Goal: Information Seeking & Learning: Check status

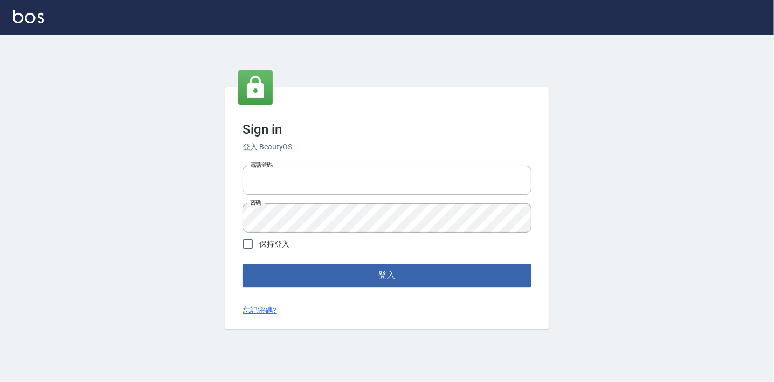
type input "0225223393815"
click at [426, 278] on button "登入" at bounding box center [387, 275] width 289 height 23
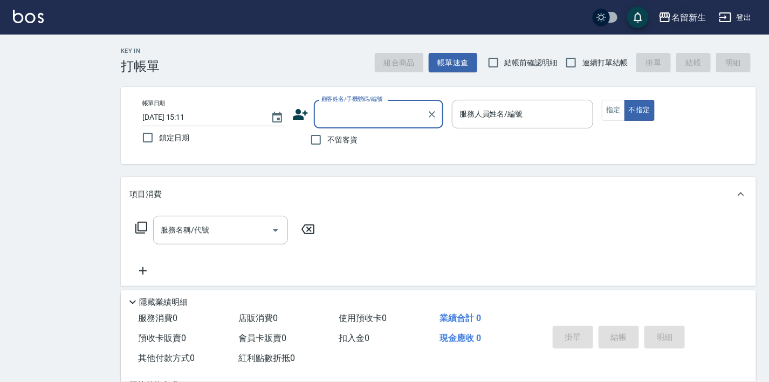
click at [692, 15] on div "名留新生" at bounding box center [688, 17] width 34 height 13
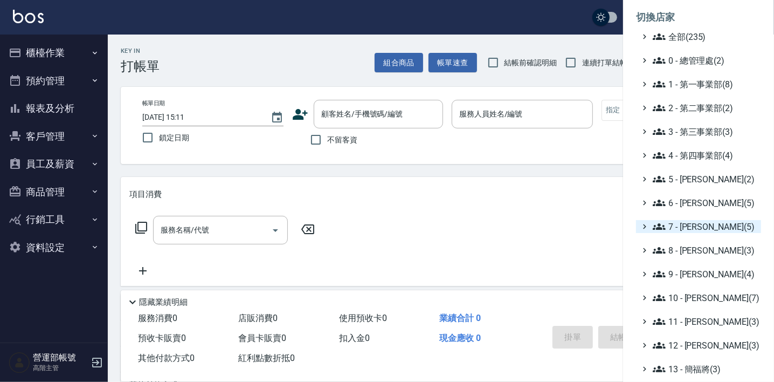
scroll to position [129, 0]
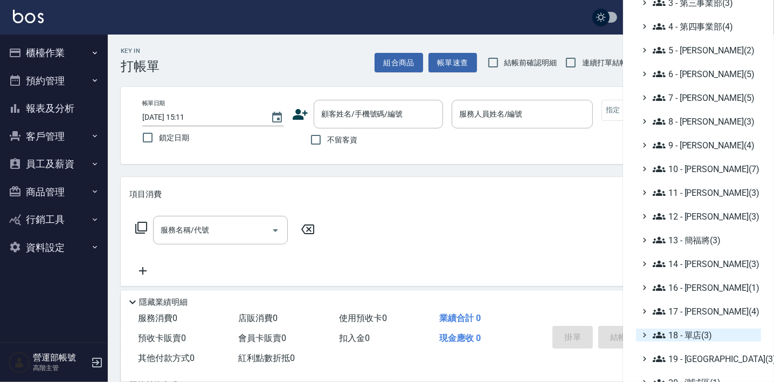
click at [693, 333] on span "18 - 單店(3)" at bounding box center [705, 334] width 104 height 13
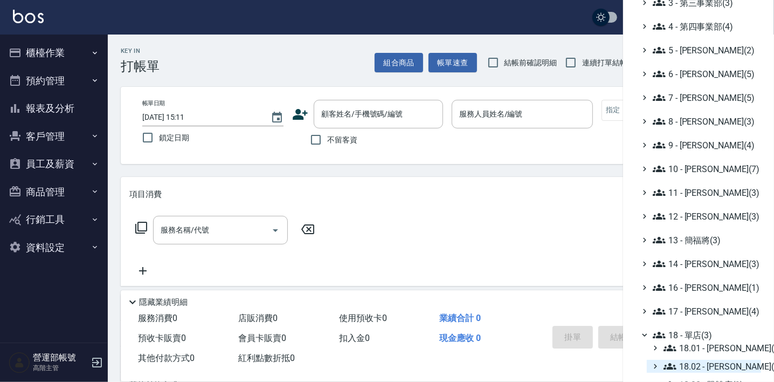
click at [717, 363] on span "18.02 - 楊秉樺(5)" at bounding box center [709, 366] width 93 height 13
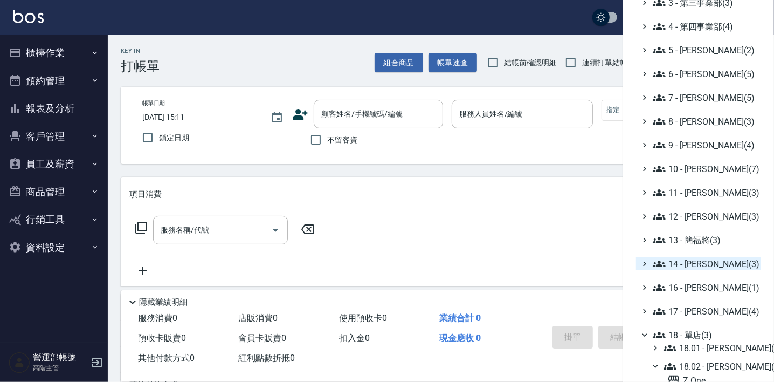
scroll to position [258, 0]
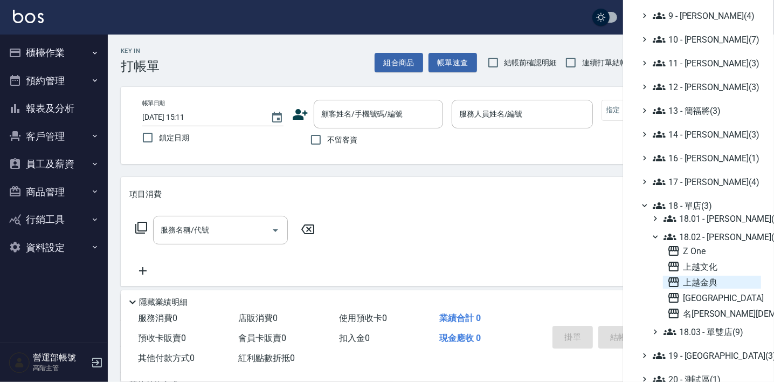
click at [710, 279] on span "上越金典" at bounding box center [711, 281] width 89 height 13
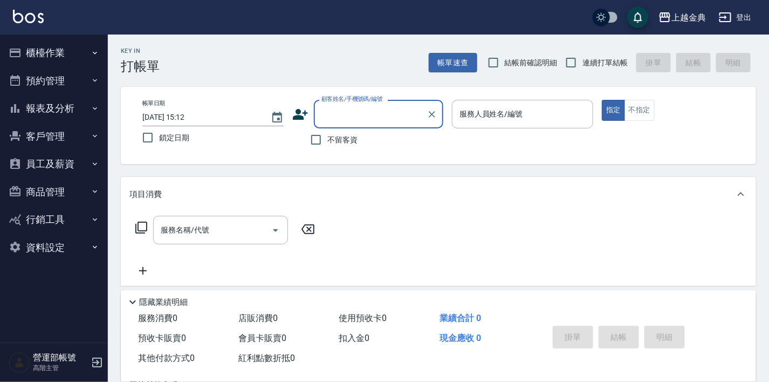
click at [52, 109] on button "報表及分析" at bounding box center [53, 108] width 99 height 28
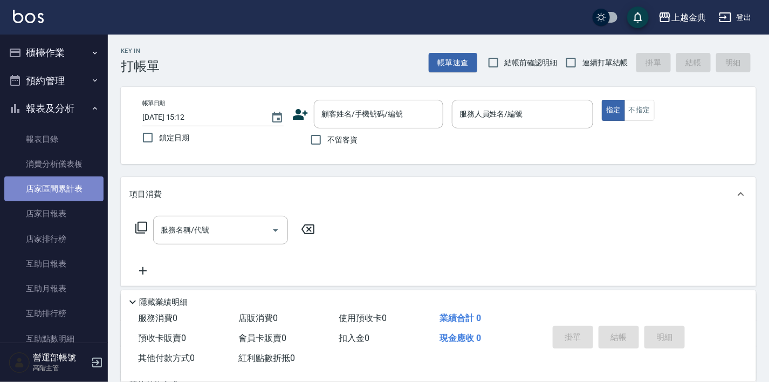
click at [62, 184] on link "店家區間累計表" at bounding box center [53, 188] width 99 height 25
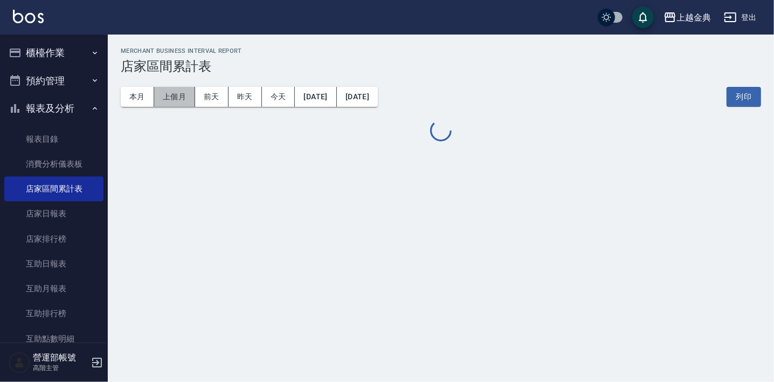
drag, startPoint x: 174, startPoint y: 92, endPoint x: 435, endPoint y: 141, distance: 265.9
click at [174, 92] on button "上個月" at bounding box center [174, 97] width 41 height 20
